Goal: Task Accomplishment & Management: Manage account settings

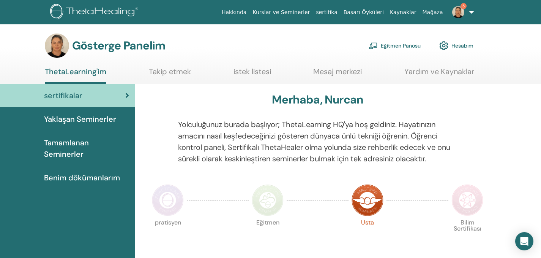
click at [72, 150] on font "Tamamlanan Seminerler" at bounding box center [66, 148] width 45 height 21
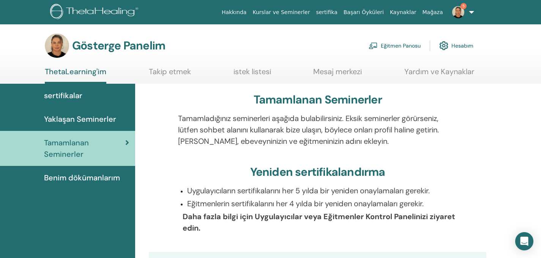
click at [63, 94] on font "sertifikalar" at bounding box center [63, 95] width 38 height 10
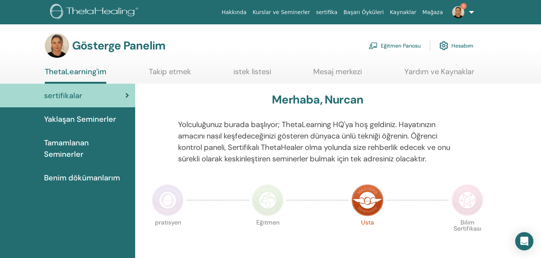
click at [387, 47] on font "Eğitmen Panosu" at bounding box center [401, 46] width 40 height 7
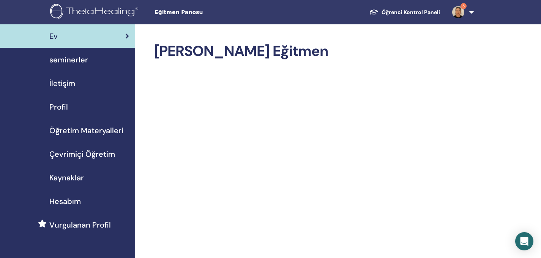
click at [67, 61] on span "seminerler" at bounding box center [68, 59] width 39 height 11
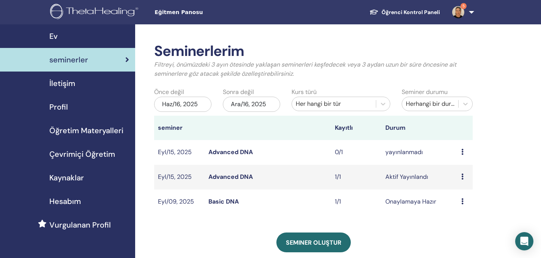
click at [464, 201] on icon at bounding box center [463, 201] width 2 height 6
click at [465, 207] on link "Ön izleme" at bounding box center [460, 207] width 27 height 8
click at [463, 201] on icon at bounding box center [463, 201] width 2 height 6
click at [473, 231] on link "katılımcılar" at bounding box center [461, 230] width 31 height 8
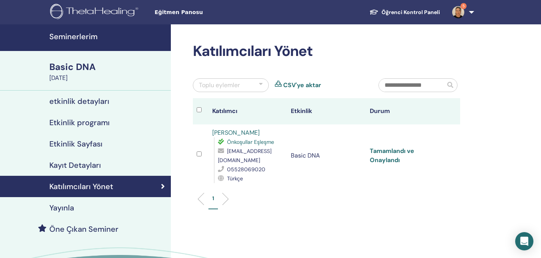
click at [392, 160] on link "Tamamlandı ve Onaylandı" at bounding box center [392, 155] width 44 height 17
click at [386, 160] on link "Tamamlandı ve Onaylandı" at bounding box center [392, 155] width 44 height 17
click at [390, 160] on link "Tamamlandı ve Onaylandı" at bounding box center [392, 155] width 44 height 17
click at [83, 145] on h4 "Etkinlik Sayfası" at bounding box center [75, 143] width 53 height 9
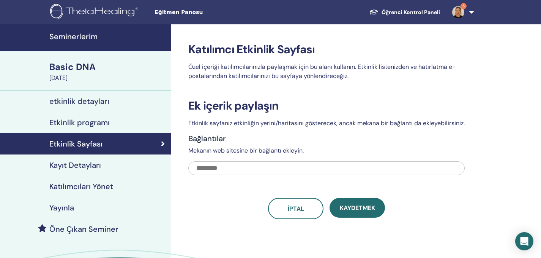
click at [89, 167] on h4 "Kayıt Detayları" at bounding box center [75, 164] width 52 height 9
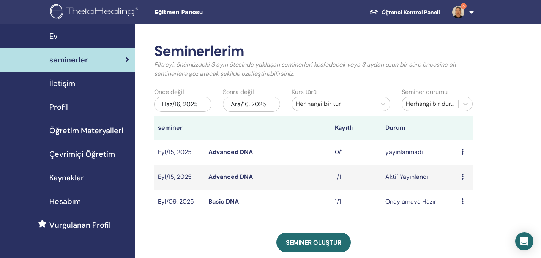
click at [461, 176] on td "Ön izleme Düzenlemek katılımcılar İptal" at bounding box center [465, 177] width 15 height 25
click at [462, 176] on icon at bounding box center [463, 176] width 2 height 6
click at [465, 205] on link "katılımcılar" at bounding box center [461, 205] width 31 height 8
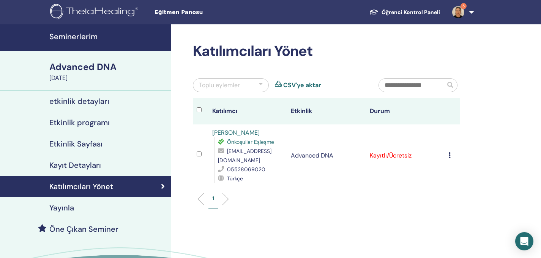
click at [450, 155] on icon at bounding box center [450, 155] width 2 height 6
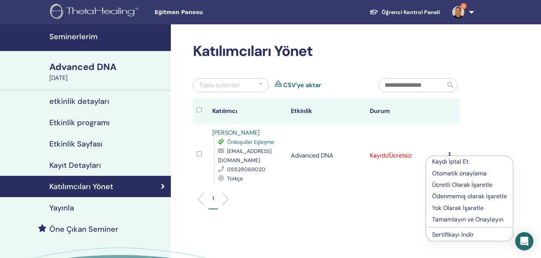
click at [458, 185] on p "Ücretli Olarak İşaretle" at bounding box center [469, 184] width 75 height 9
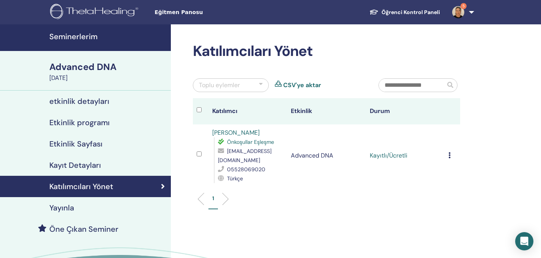
click at [449, 155] on icon at bounding box center [450, 155] width 2 height 6
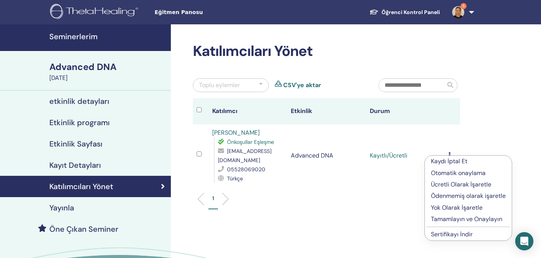
click at [457, 185] on p "Ücretli Olarak İşaretle" at bounding box center [468, 184] width 75 height 9
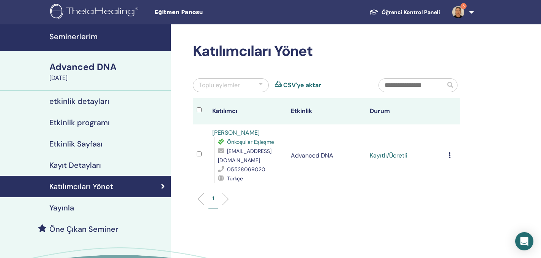
click at [450, 155] on icon at bounding box center [450, 155] width 2 height 6
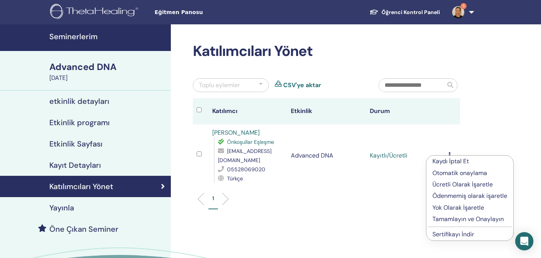
click at [464, 186] on p "Ücretli Olarak İşaretle" at bounding box center [470, 184] width 75 height 9
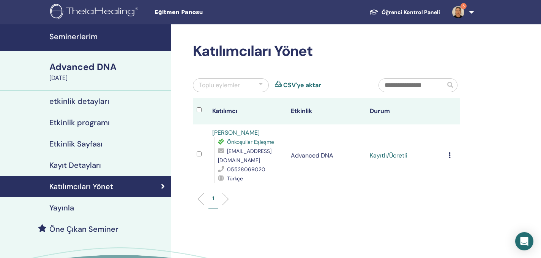
click at [449, 153] on icon at bounding box center [450, 155] width 2 height 6
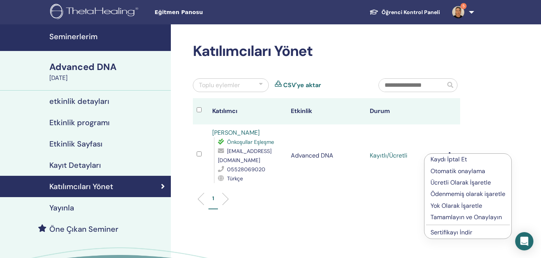
click at [471, 218] on p "Tamamlayın ve Onaylayın" at bounding box center [468, 216] width 75 height 9
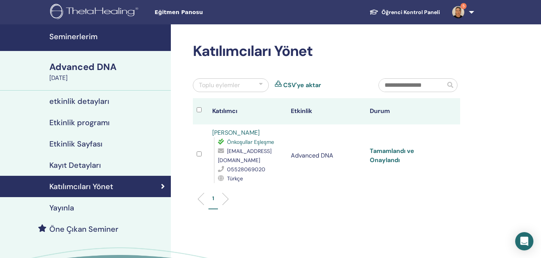
click at [394, 161] on link "Tamamlandı ve Onaylandı" at bounding box center [392, 155] width 44 height 17
click at [394, 160] on link "Tamamlandı ve Onaylandı" at bounding box center [392, 155] width 44 height 17
click at [399, 151] on link "Tamamlandı ve Onaylandı" at bounding box center [392, 155] width 44 height 17
click at [385, 155] on td "Tamamlandı ve Onaylandı" at bounding box center [405, 155] width 79 height 62
